Goal: Task Accomplishment & Management: Manage account settings

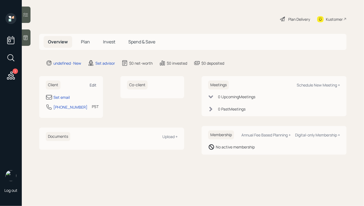
click at [92, 83] on div "Edit" at bounding box center [93, 84] width 7 height 5
select select "America/Los_Angeles"
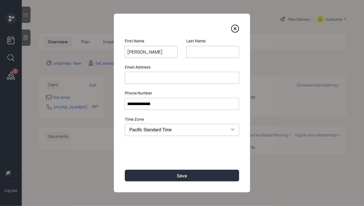
type input "[PERSON_NAME]"
click at [125, 170] on button "Save" at bounding box center [182, 176] width 115 height 12
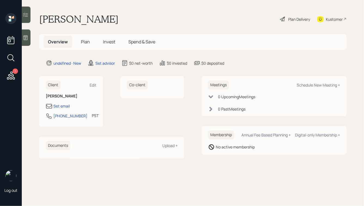
click at [25, 43] on div at bounding box center [26, 37] width 9 height 16
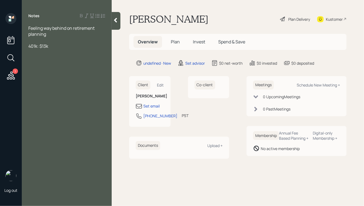
click at [36, 40] on div at bounding box center [66, 40] width 77 height 6
click at [35, 47] on div at bounding box center [66, 46] width 77 height 6
click at [55, 54] on div "401k: $13k" at bounding box center [66, 52] width 77 height 6
click at [45, 40] on div "55" at bounding box center [66, 40] width 77 height 6
click at [59, 64] on div "CC debt:" at bounding box center [66, 64] width 77 height 6
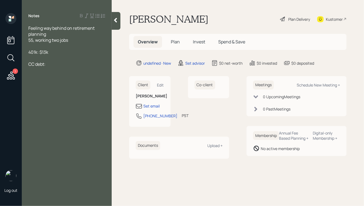
click at [73, 41] on div "55, working two jobs" at bounding box center [66, 40] width 77 height 6
click at [69, 67] on div "CC debt:" at bounding box center [66, 64] width 77 height 6
click at [62, 53] on div "401k: $13k" at bounding box center [66, 52] width 77 height 6
click at [116, 21] on icon at bounding box center [115, 20] width 3 height 5
